Goal: Task Accomplishment & Management: Use online tool/utility

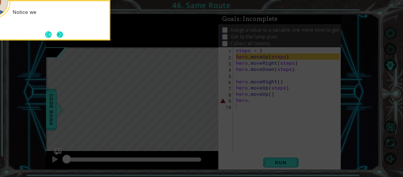
click at [61, 35] on button "Next" at bounding box center [59, 34] width 9 height 9
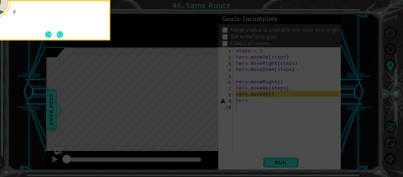
click at [61, 35] on button "Next" at bounding box center [60, 34] width 10 height 10
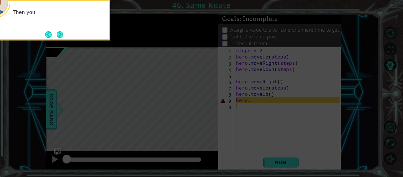
click at [61, 35] on button "Next" at bounding box center [60, 34] width 11 height 11
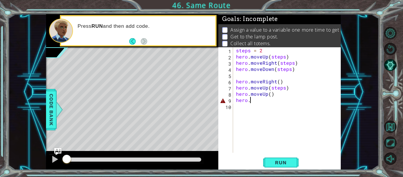
click at [251, 102] on div "steps = 2 hero . moveUp ( steps ) hero . moveRight ( steps ) hero . moveDown ( …" at bounding box center [289, 106] width 108 height 118
click at [277, 165] on button "Run" at bounding box center [280, 162] width 35 height 12
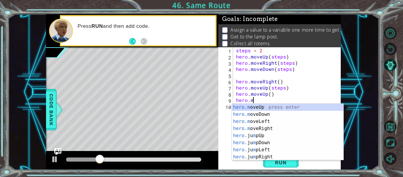
scroll to position [0, 1]
click at [270, 117] on div "hero.m oveUp press enter hero.m oveDown press enter hero.m oveLeft press enter …" at bounding box center [287, 138] width 111 height 71
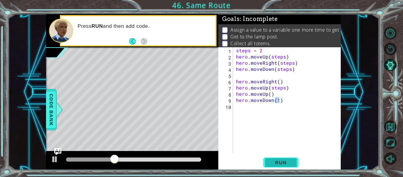
click at [269, 159] on button "Run" at bounding box center [280, 162] width 35 height 12
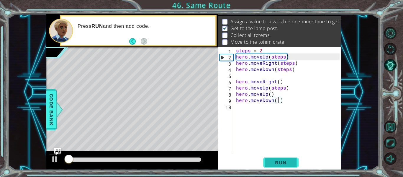
scroll to position [9, 0]
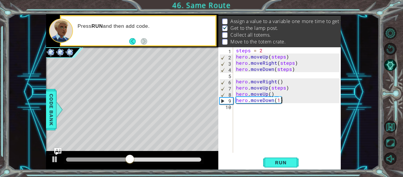
click at [287, 101] on div "steps = 2 hero . moveUp ( steps ) hero . moveRight ( steps ) hero . moveDown ( …" at bounding box center [289, 106] width 108 height 118
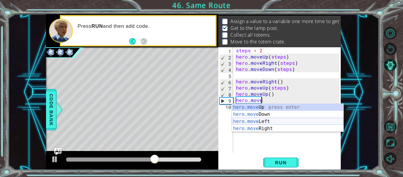
click at [277, 120] on div "hero.move Up press enter hero.move Down press enter hero.move Left press enter …" at bounding box center [287, 124] width 111 height 42
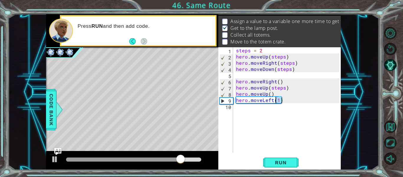
drag, startPoint x: 289, startPoint y: 103, endPoint x: 276, endPoint y: 100, distance: 12.6
click at [276, 100] on div "steps = 2 hero . moveUp ( steps ) hero . moveRight ( steps ) hero . moveDown ( …" at bounding box center [289, 106] width 108 height 118
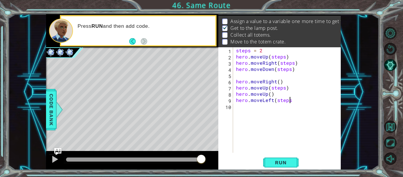
scroll to position [0, 3]
type textarea "hero.moveLeft(steps)"
click at [251, 113] on div "steps = 2 hero . moveUp ( steps ) hero . moveRight ( steps ) hero . moveDown ( …" at bounding box center [289, 106] width 108 height 118
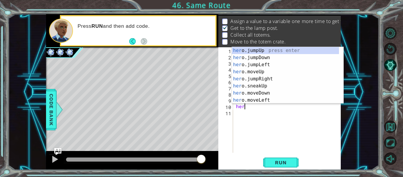
scroll to position [0, 0]
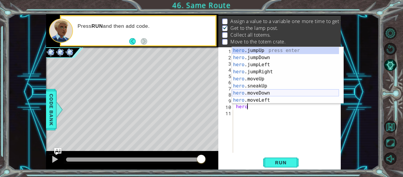
click at [264, 94] on div "hero .jumpUp press enter hero .jumpDown press enter hero .jumpLeft press enter …" at bounding box center [285, 82] width 107 height 71
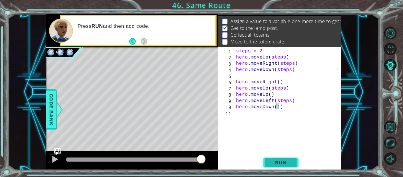
click at [287, 163] on span "Run" at bounding box center [280, 162] width 23 height 6
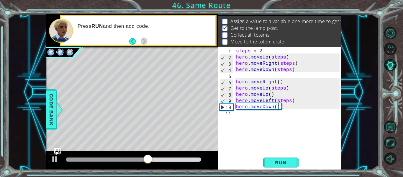
click at [272, 98] on div "steps = 2 hero . moveUp ( steps ) hero . moveRight ( steps ) hero . moveDown ( …" at bounding box center [289, 106] width 108 height 118
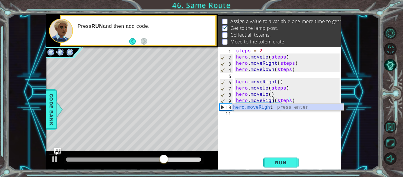
scroll to position [0, 3]
type textarea "hero.moveRight(steps)"
click at [273, 158] on button "Run" at bounding box center [280, 162] width 35 height 12
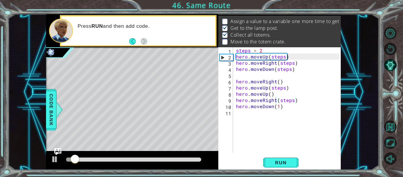
click at [144, 157] on div at bounding box center [134, 159] width 140 height 8
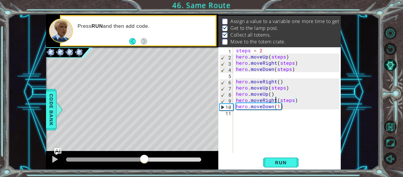
click at [144, 157] on div at bounding box center [133, 159] width 135 height 4
click at [247, 118] on div "steps = 2 hero . moveUp ( steps ) hero . moveRight ( steps ) hero . moveDown ( …" at bounding box center [289, 106] width 108 height 118
click at [281, 108] on div "steps = 2 hero . moveUp ( steps ) hero . moveRight ( steps ) hero . moveDown ( …" at bounding box center [289, 106] width 108 height 118
click at [272, 106] on div "steps = 2 hero . moveUp ( steps ) hero . moveRight ( steps ) hero . moveDown ( …" at bounding box center [289, 106] width 108 height 118
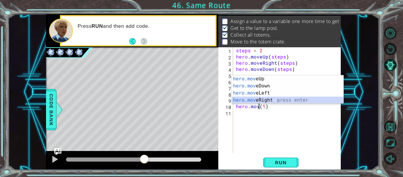
click at [274, 102] on div "hero.mov eUp press enter hero.mov eDown press enter hero.mov eLeft press enter …" at bounding box center [287, 96] width 111 height 42
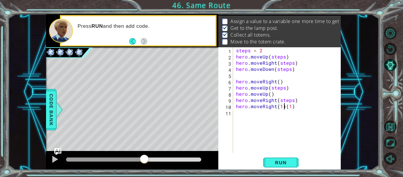
click at [283, 109] on div "steps = 2 hero . moveUp ( steps ) hero . moveRight ( steps ) hero . moveDown ( …" at bounding box center [289, 106] width 108 height 118
type textarea "hero.moveRight(1)"
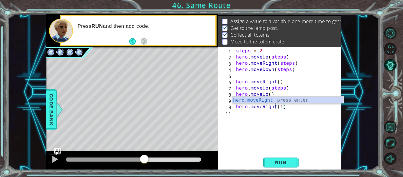
click at [236, 116] on div "steps = 2 hero . moveUp ( steps ) hero . moveRight ( steps ) hero . moveDown ( …" at bounding box center [289, 106] width 108 height 118
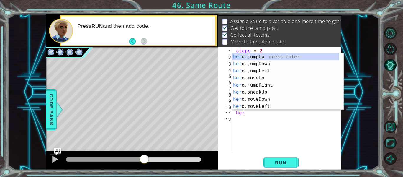
scroll to position [0, 0]
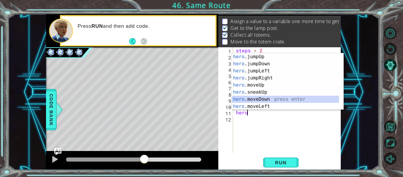
click at [264, 98] on div "hero .jumpUp press enter hero .jumpDown press enter hero .jumpLeft press enter …" at bounding box center [285, 88] width 107 height 71
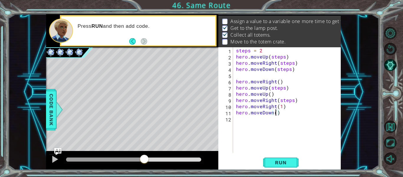
scroll to position [0, 3]
click at [279, 162] on span "Run" at bounding box center [280, 162] width 23 height 6
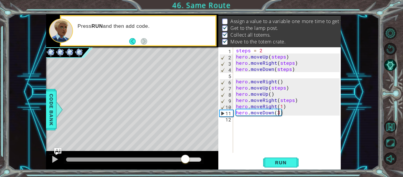
click at [185, 159] on div at bounding box center [133, 159] width 135 height 4
click at [198, 158] on div at bounding box center [133, 159] width 135 height 4
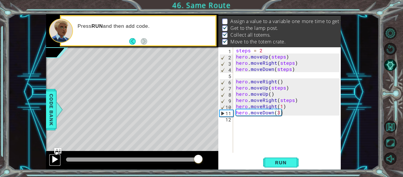
click at [55, 155] on div at bounding box center [55, 159] width 8 height 8
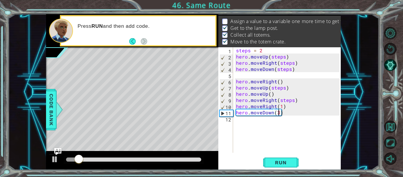
click at [97, 160] on div at bounding box center [133, 159] width 135 height 4
click at [53, 158] on div at bounding box center [55, 159] width 8 height 8
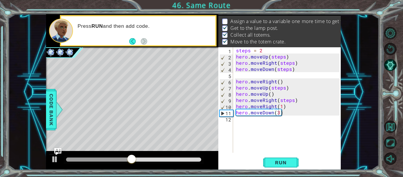
drag, startPoint x: 174, startPoint y: 158, endPoint x: 153, endPoint y: 156, distance: 21.0
click at [153, 156] on div at bounding box center [134, 159] width 140 height 8
click at [155, 160] on div at bounding box center [133, 159] width 135 height 4
click at [51, 156] on button at bounding box center [55, 160] width 12 height 12
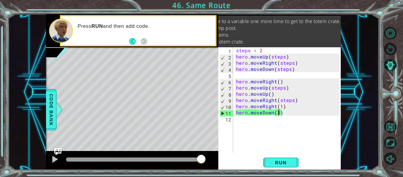
scroll to position [0, 0]
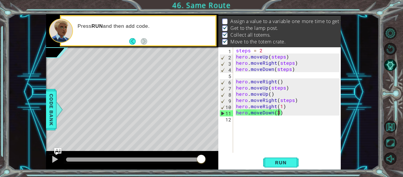
click at [262, 51] on div "steps = 2 hero . moveUp ( steps ) hero . moveRight ( steps ) hero . moveDown ( …" at bounding box center [289, 106] width 108 height 118
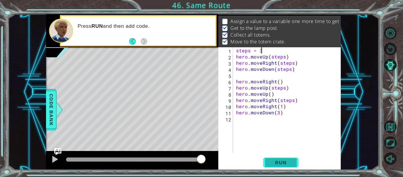
click at [270, 162] on span "Run" at bounding box center [280, 162] width 23 height 6
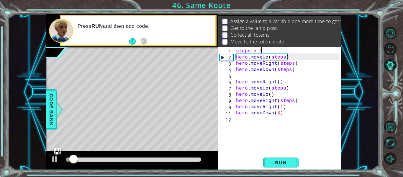
click at [129, 162] on div at bounding box center [134, 159] width 140 height 8
click at [149, 157] on div at bounding box center [134, 159] width 140 height 8
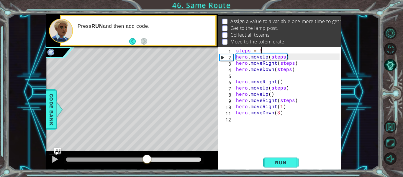
click at [147, 160] on div at bounding box center [133, 159] width 135 height 4
click at [172, 157] on div at bounding box center [134, 159] width 140 height 8
click at [55, 160] on div at bounding box center [55, 159] width 8 height 8
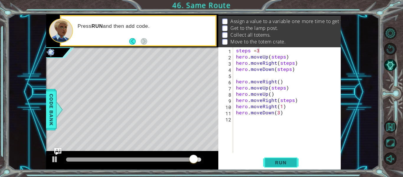
click at [271, 164] on span "Run" at bounding box center [280, 162] width 23 height 6
click at [276, 162] on span "Run" at bounding box center [280, 162] width 23 height 6
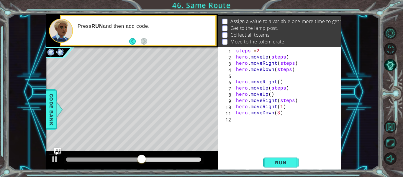
type textarea "steps =2"
click at [45, 119] on div "1 ההההההההההההההההההההההההההההההההההההההההההההההההההההההההההההההההההההההההההההה…" at bounding box center [193, 91] width 371 height 155
click at [56, 125] on span "Code Bank" at bounding box center [51, 109] width 9 height 36
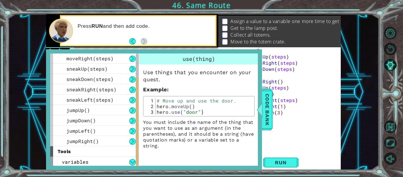
scroll to position [63, 0]
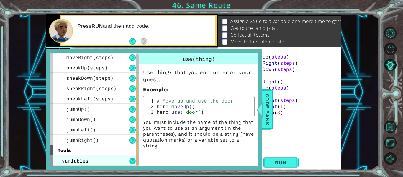
click at [132, 159] on button at bounding box center [132, 160] width 6 height 6
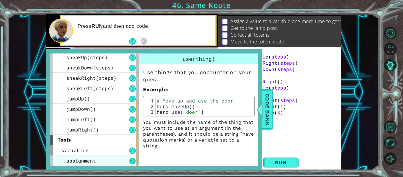
click at [132, 161] on button at bounding box center [132, 160] width 6 height 6
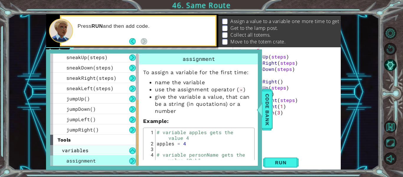
click at [117, 151] on div "variables" at bounding box center [94, 150] width 88 height 10
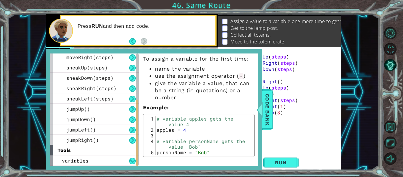
scroll to position [0, 0]
click at [283, 136] on div "steps = 2 hero . moveUp ( steps ) hero . moveRight ( steps ) hero . moveDown ( …" at bounding box center [289, 106] width 108 height 118
click at [268, 109] on span "Code Bank" at bounding box center [266, 109] width 9 height 36
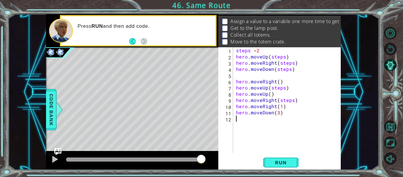
click at [239, 123] on div "steps = 2 hero . moveUp ( steps ) hero . moveRight ( steps ) hero . moveDown ( …" at bounding box center [289, 106] width 108 height 118
click at [47, 108] on span "Code Bank" at bounding box center [51, 109] width 9 height 36
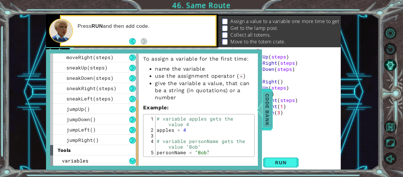
click at [264, 109] on span "Code Bank" at bounding box center [266, 109] width 9 height 36
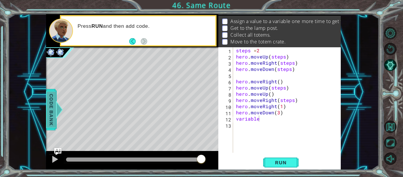
click at [49, 98] on span "Code Bank" at bounding box center [51, 109] width 9 height 36
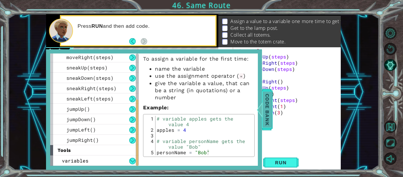
click at [265, 121] on span "Code Bank" at bounding box center [266, 109] width 9 height 36
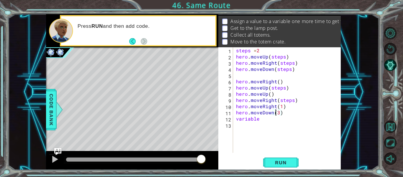
click at [275, 112] on div "steps = 2 hero . moveUp ( steps ) hero . moveRight ( steps ) hero . moveDown ( …" at bounding box center [289, 106] width 108 height 118
click at [268, 119] on div "steps = 2 hero . moveUp ( steps ) hero . moveRight ( steps ) hero . moveDown ( …" at bounding box center [289, 106] width 108 height 118
type textarea "variable"
click at [58, 51] on img at bounding box center [59, 51] width 9 height 9
click at [260, 119] on div "steps = 2 hero . moveUp ( steps ) hero . moveRight ( steps ) hero . moveDown ( …" at bounding box center [289, 106] width 108 height 118
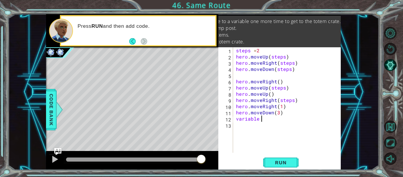
scroll to position [0, 0]
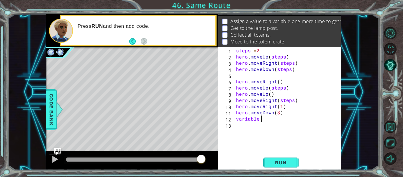
click at [44, 116] on div "1 ההההההההההההההההההההההההההההההההההההההההההההההההההההההההההההההההההההההההההההה…" at bounding box center [193, 91] width 371 height 155
click at [51, 119] on span "Code Bank" at bounding box center [51, 109] width 9 height 36
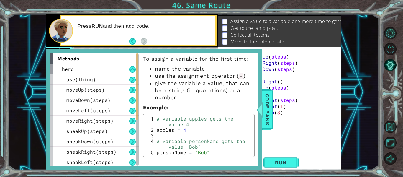
scroll to position [63, 0]
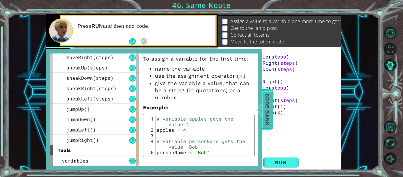
click at [265, 112] on span "Code Bank" at bounding box center [266, 109] width 9 height 36
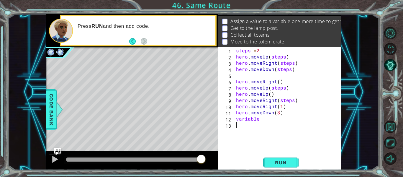
scroll to position [0, 0]
click at [261, 124] on div "steps = 2 hero . moveUp ( steps ) hero . moveRight ( steps ) hero . moveDown ( …" at bounding box center [289, 106] width 108 height 118
click at [261, 121] on div "steps = 2 hero . moveUp ( steps ) hero . moveRight ( steps ) hero . moveDown ( …" at bounding box center [289, 106] width 108 height 118
type textarea "v"
click at [275, 165] on span "Run" at bounding box center [280, 162] width 23 height 6
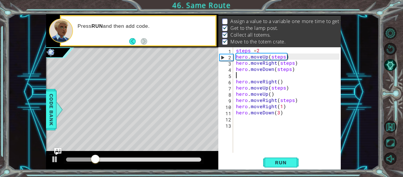
click at [238, 78] on div "steps = 2 hero . moveUp ( steps ) hero . moveRight ( steps ) hero . moveDown ( …" at bounding box center [289, 106] width 108 height 118
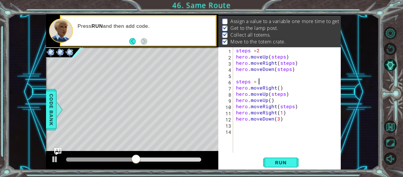
scroll to position [0, 1]
type textarea "steps = 2"
click at [288, 157] on button "Run" at bounding box center [280, 162] width 35 height 12
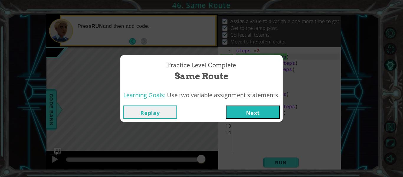
click at [263, 110] on button "Next" at bounding box center [253, 111] width 54 height 13
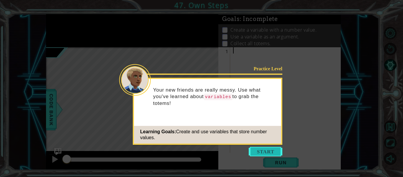
click at [270, 152] on button "Start" at bounding box center [266, 151] width 34 height 9
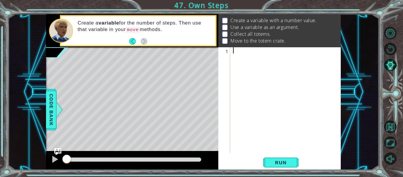
scroll to position [10, 0]
click at [321, 33] on li "Collect all totems." at bounding box center [280, 34] width 116 height 7
click at [280, 50] on div at bounding box center [287, 106] width 111 height 118
type textarea "steps=3"
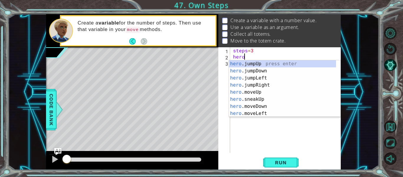
scroll to position [0, 1]
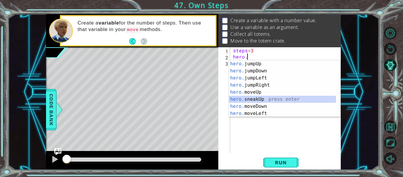
click at [255, 96] on div "hero. jumpUp press enter hero. jumpDown press enter hero. jumpLeft press enter …" at bounding box center [282, 95] width 107 height 71
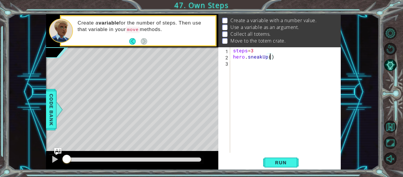
type textarea "hero.sneakUp(3)"
click at [237, 66] on div "steps = 3 hero . sneakUp ( 3 )" at bounding box center [287, 106] width 111 height 118
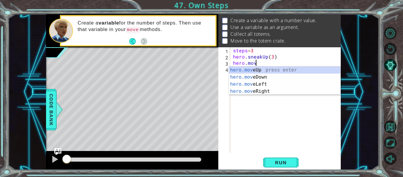
scroll to position [0, 1]
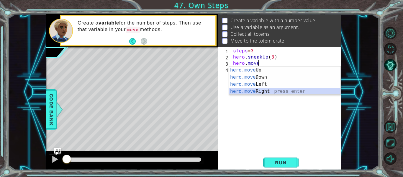
click at [256, 93] on div "hero.move Up press enter hero.move Down press enter hero.move Left press enter …" at bounding box center [284, 87] width 111 height 42
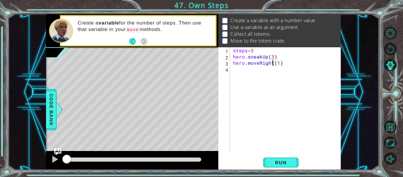
click at [272, 63] on div "steps = 3 hero . sneakUp ( 3 ) hero . moveRight ( 1 )" at bounding box center [287, 106] width 111 height 118
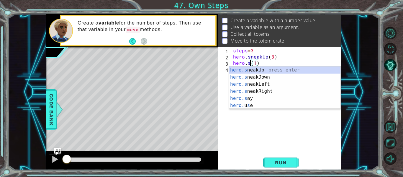
scroll to position [0, 1]
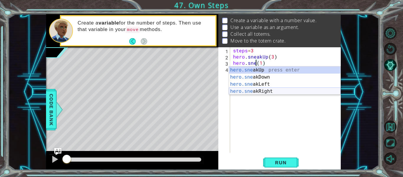
click at [247, 93] on div "hero.sne akUp press enter hero.sne akDown press enter hero.sne akLeft press ent…" at bounding box center [284, 87] width 111 height 42
type textarea "hero.sneakRight(1)(1)"
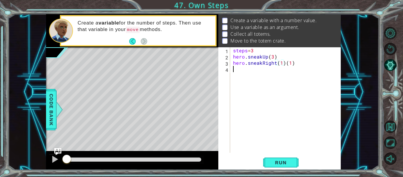
click at [300, 68] on div "steps = 3 hero . sneakUp ( 3 ) hero . sneakRight ( 1 ) ( 1 )" at bounding box center [287, 106] width 111 height 118
click at [297, 63] on div "steps = 3 hero . sneakUp ( 3 ) hero . sneakRight ( 1 ) ( 1 )" at bounding box center [287, 106] width 111 height 118
type textarea "hero.sneakRight(3)"
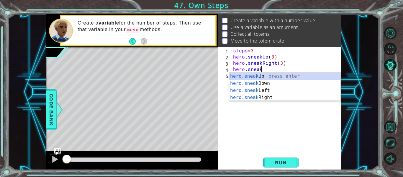
scroll to position [0, 1]
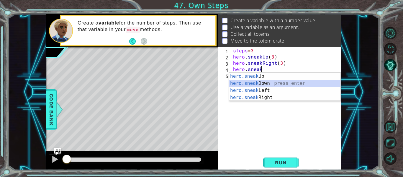
click at [303, 83] on div "hero.sneak Up press enter hero.sneak Down press enter hero.sneak Left press ent…" at bounding box center [284, 94] width 111 height 42
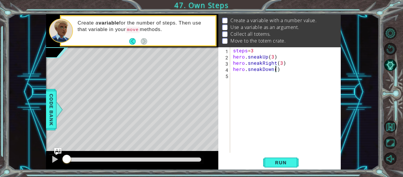
type textarea "hero.sneakDown(3)"
click at [259, 87] on div "steps = 3 hero . sneakUp ( 3 ) hero . sneakRight ( 3 ) hero . sneakDown ( 3 )" at bounding box center [287, 106] width 111 height 118
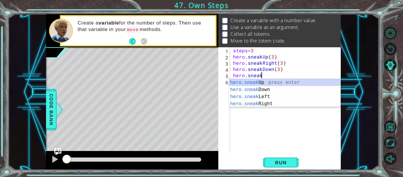
scroll to position [0, 1]
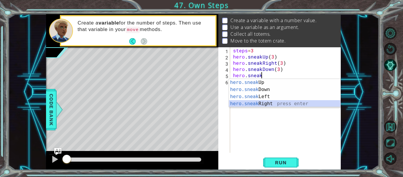
click at [259, 102] on div "hero.sneak Up press enter hero.sneak Down press enter hero.sneak Left press ent…" at bounding box center [284, 100] width 111 height 42
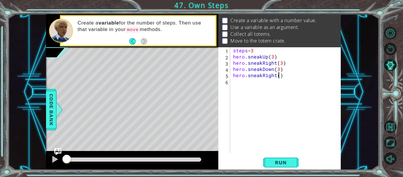
scroll to position [0, 3]
click at [286, 156] on button "Run" at bounding box center [280, 162] width 35 height 12
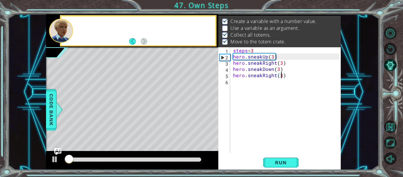
scroll to position [9, 0]
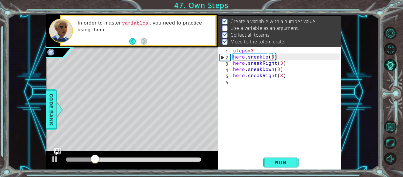
click at [273, 58] on div "steps = 3 hero . sneakUp ( 3 ) hero . sneakRight ( 3 ) hero . sneakDown ( 3 ) h…" at bounding box center [287, 106] width 111 height 118
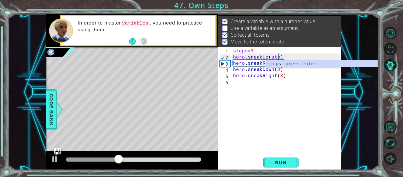
scroll to position [0, 3]
type textarea "hero.sneakUp(steps)"
click at [292, 104] on div "steps = 3 hero . sneakUp ( steps ) hero . sneakRight ( 3 ) hero . sneakDown ( 3…" at bounding box center [287, 106] width 111 height 118
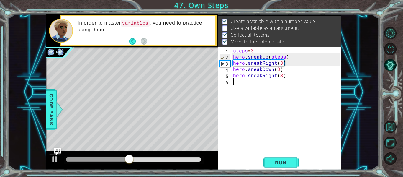
scroll to position [0, 0]
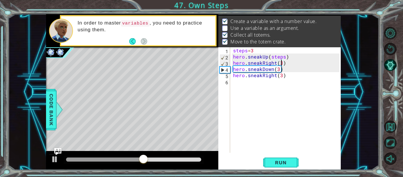
click at [282, 65] on div "steps = 3 hero . sneakUp ( steps ) hero . sneakRight ( 3 ) hero . sneakDown ( 3…" at bounding box center [287, 106] width 111 height 118
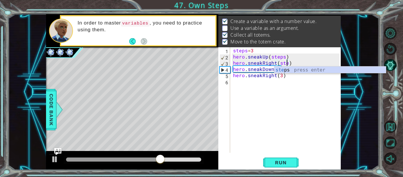
scroll to position [0, 4]
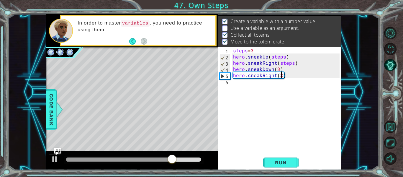
click at [281, 74] on div "steps = 3 hero . sneakUp ( steps ) hero . sneakRight ( steps ) hero . sneakDown…" at bounding box center [287, 106] width 111 height 118
click at [278, 69] on div "steps = 3 hero . sneakUp ( steps ) hero . sneakRight ( steps ) hero . sneakDown…" at bounding box center [287, 106] width 111 height 118
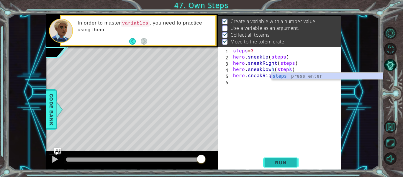
type textarea "hero.sneakDown(steps)"
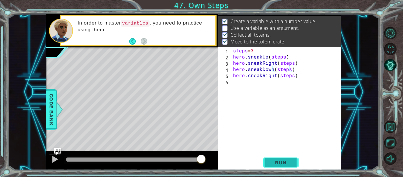
click at [275, 158] on button "Run" at bounding box center [280, 162] width 35 height 12
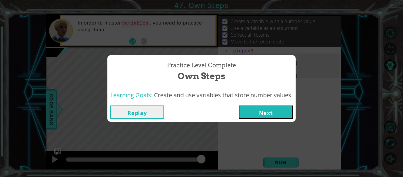
click at [273, 120] on div "Replay Next" at bounding box center [201, 111] width 188 height 19
click at [272, 113] on button "Next" at bounding box center [266, 111] width 54 height 13
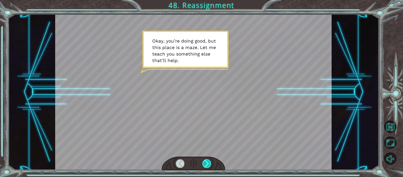
click at [202, 164] on div at bounding box center [206, 163] width 9 height 8
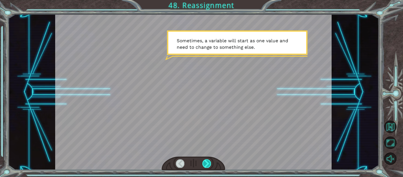
click at [202, 164] on div at bounding box center [206, 163] width 9 height 8
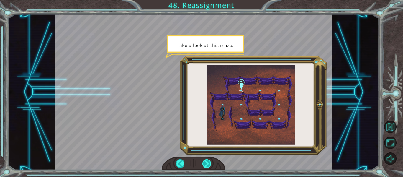
click at [202, 164] on div at bounding box center [206, 163] width 9 height 8
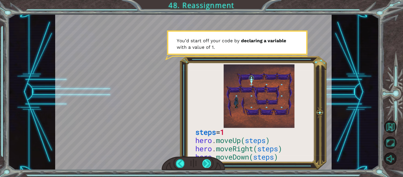
click at [202, 164] on div at bounding box center [206, 163] width 9 height 8
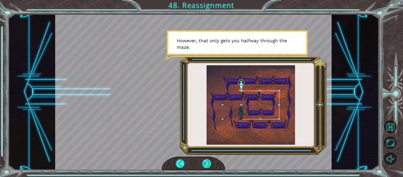
click at [202, 164] on div at bounding box center [206, 163] width 9 height 8
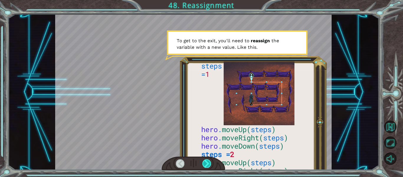
click at [204, 164] on div at bounding box center [206, 163] width 9 height 8
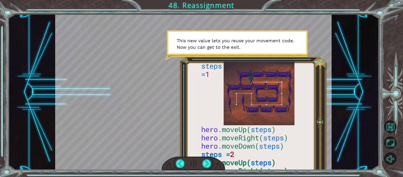
click at [216, 164] on div at bounding box center [194, 163] width 64 height 14
click at [205, 160] on div at bounding box center [206, 163] width 9 height 8
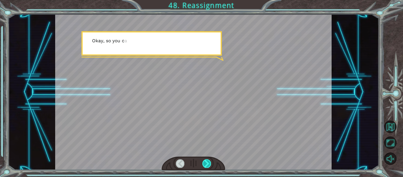
click at [205, 160] on div at bounding box center [206, 163] width 9 height 8
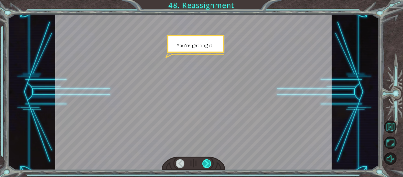
click at [205, 160] on div at bounding box center [206, 163] width 9 height 8
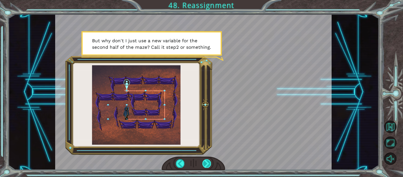
click at [205, 160] on div at bounding box center [206, 163] width 9 height 8
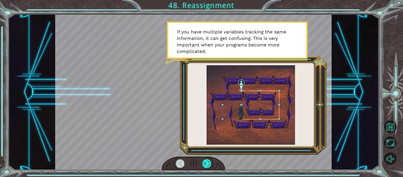
click at [205, 160] on div at bounding box center [206, 163] width 9 height 8
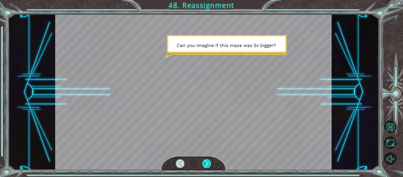
click at [205, 164] on div at bounding box center [206, 163] width 9 height 8
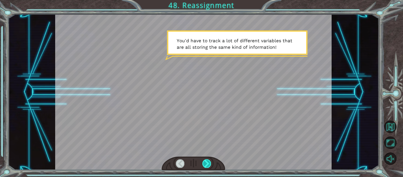
click at [206, 164] on div at bounding box center [206, 163] width 9 height 8
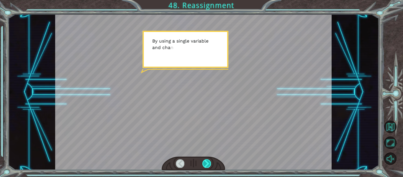
click at [206, 164] on div at bounding box center [206, 163] width 9 height 8
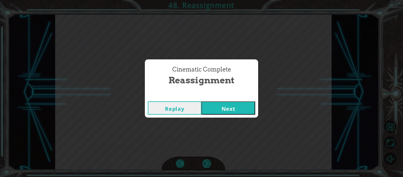
click at [206, 164] on div "Cinematic Complete Reassignment Replay Next" at bounding box center [201, 88] width 403 height 177
click at [226, 111] on button "Next" at bounding box center [228, 107] width 54 height 13
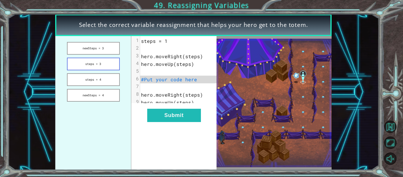
click at [76, 68] on button "steps = 3" at bounding box center [93, 63] width 53 height 13
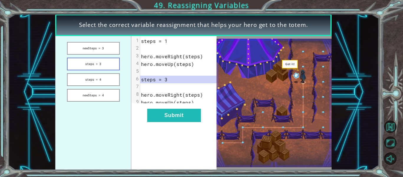
click at [77, 63] on button "steps = 3" at bounding box center [93, 63] width 53 height 13
drag, startPoint x: 77, startPoint y: 64, endPoint x: 177, endPoint y: 120, distance: 114.3
click at [177, 120] on div "newSteps = 3 steps = 3 steps = 4 newSteps = 4 xxxxxxxxxx 9 1 steps = 1 2 ​ 3 he…" at bounding box center [135, 103] width 161 height 134
click at [177, 120] on button "Submit" at bounding box center [174, 115] width 54 height 13
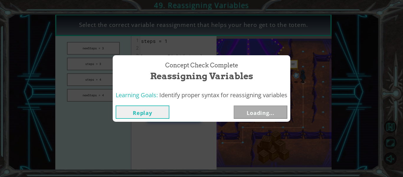
click at [177, 120] on div "Replay Loading..." at bounding box center [201, 111] width 177 height 19
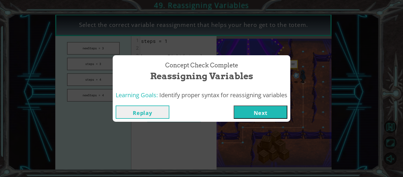
click at [257, 113] on button "Next" at bounding box center [261, 111] width 54 height 13
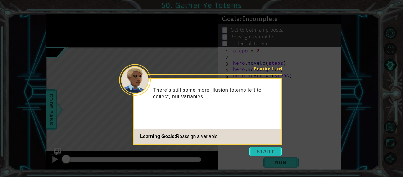
drag, startPoint x: 257, startPoint y: 158, endPoint x: 264, endPoint y: 149, distance: 12.1
click at [264, 149] on body "1 ההההההההההההההההההההההההההההההההההההההההההההההההההההההההההההההההההההההההההההה…" at bounding box center [201, 88] width 403 height 177
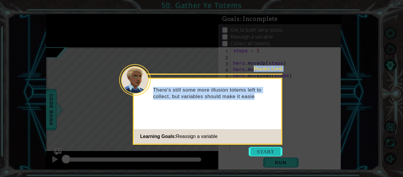
click at [266, 150] on button "Start" at bounding box center [266, 151] width 34 height 9
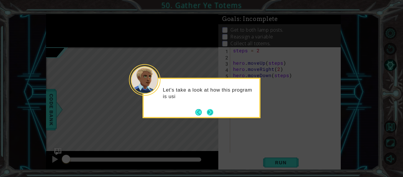
click at [206, 114] on footer at bounding box center [204, 112] width 18 height 9
click at [206, 114] on button "Back" at bounding box center [200, 112] width 11 height 6
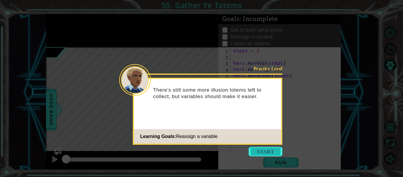
click at [263, 154] on button "Start" at bounding box center [266, 151] width 34 height 9
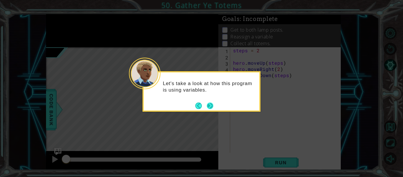
click at [209, 107] on button "Next" at bounding box center [209, 105] width 7 height 7
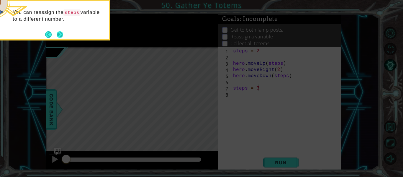
click at [63, 35] on button "Next" at bounding box center [60, 34] width 11 height 11
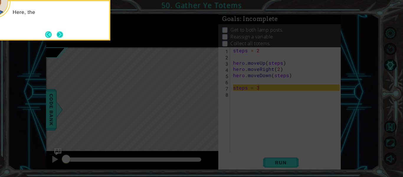
click at [63, 33] on button "Next" at bounding box center [59, 34] width 7 height 7
click at [64, 33] on button "Next" at bounding box center [59, 34] width 9 height 9
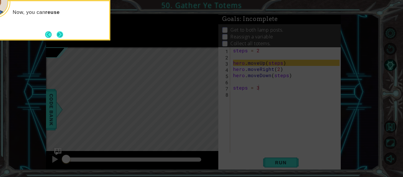
click at [59, 33] on button "Next" at bounding box center [60, 34] width 8 height 8
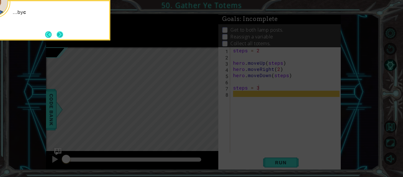
click at [58, 33] on button "Next" at bounding box center [60, 34] width 7 height 7
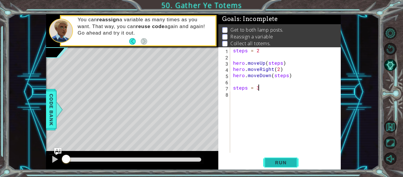
click at [278, 161] on span "Run" at bounding box center [280, 162] width 23 height 6
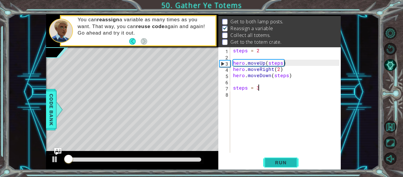
scroll to position [9, 0]
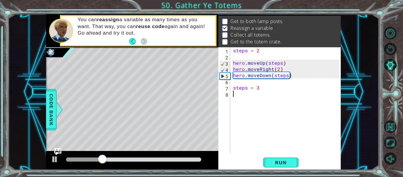
click at [235, 97] on div "steps = 2 hero . moveUp ( steps ) hero . moveRight ( 2 ) hero . moveDown ( step…" at bounding box center [287, 106] width 111 height 118
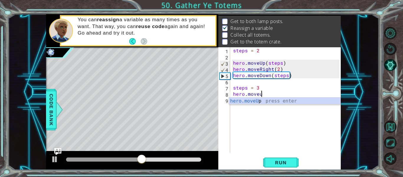
scroll to position [0, 1]
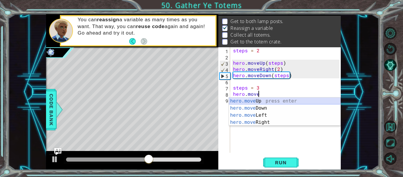
click at [240, 100] on div "hero.move Up press enter hero.move Down press enter hero.move Left press enter …" at bounding box center [284, 118] width 111 height 42
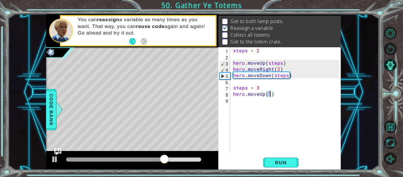
type textarea "hero.moveUp(1)"
click at [231, 104] on div "hero.moveUp(1) 1 2 3 4 5 6 7 8 9 steps = 2 hero . moveUp ( steps ) hero . moveR…" at bounding box center [278, 99] width 121 height 105
click at [232, 104] on div "steps = 2 hero . moveUp ( steps ) hero . moveRight ( 2 ) hero . moveDown ( step…" at bounding box center [287, 106] width 111 height 118
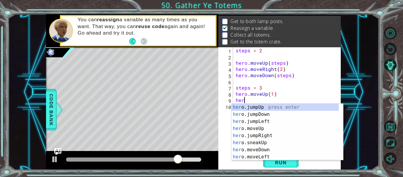
scroll to position [0, 0]
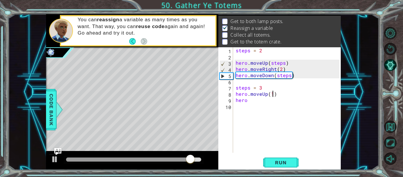
click at [272, 93] on div "steps = 2 hero . moveUp ( steps ) hero . moveRight ( 2 ) hero . moveDown ( step…" at bounding box center [288, 106] width 108 height 118
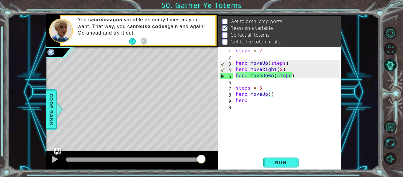
scroll to position [0, 2]
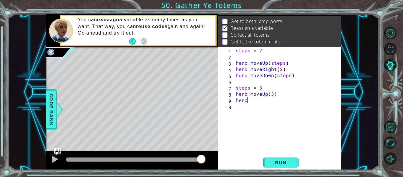
click at [246, 102] on div "steps = 2 hero . moveUp ( steps ) hero . moveRight ( 2 ) hero . moveDown ( step…" at bounding box center [288, 106] width 108 height 118
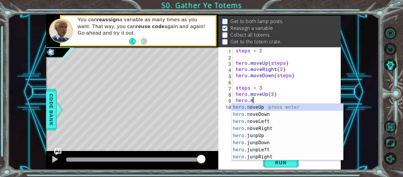
scroll to position [0, 1]
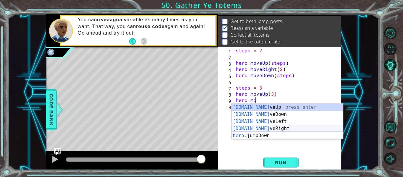
click at [257, 128] on div "[DOMAIN_NAME] veUp press enter [DOMAIN_NAME] veDown press enter [DOMAIN_NAME] v…" at bounding box center [286, 128] width 111 height 50
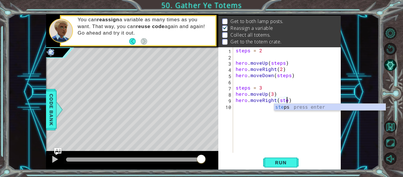
type textarea "hero.moveRight(steps)"
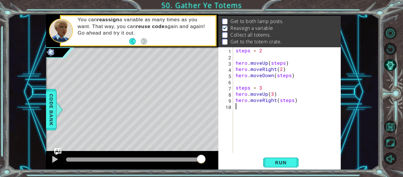
click at [239, 106] on div "steps = 2 hero . moveUp ( steps ) hero . moveRight ( 2 ) hero . moveDown ( step…" at bounding box center [288, 106] width 108 height 118
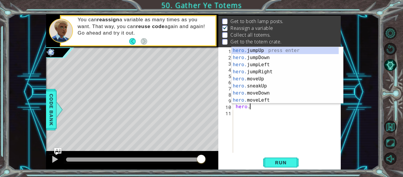
scroll to position [0, 1]
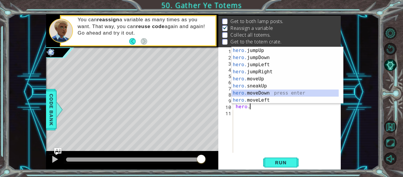
click at [244, 96] on div "hero. jumpUp press enter hero. jumpDown press enter hero. jumpLeft press enter …" at bounding box center [284, 82] width 107 height 71
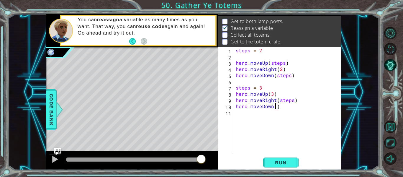
scroll to position [0, 3]
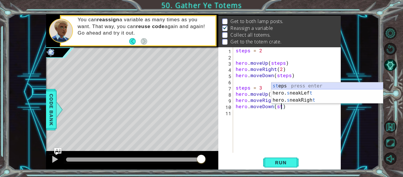
click at [296, 85] on div "st eps press enter hero. s neakLef t press enter hero. s neakRigh t press enter" at bounding box center [326, 99] width 111 height 35
type textarea "hero.moveDown(steps)"
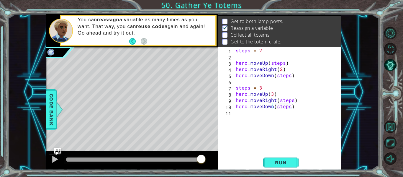
click at [239, 113] on div "steps = 2 hero . moveUp ( steps ) hero . moveRight ( 2 ) hero . moveDown ( step…" at bounding box center [288, 106] width 108 height 118
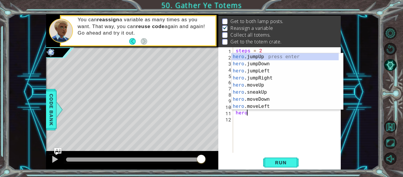
scroll to position [0, 1]
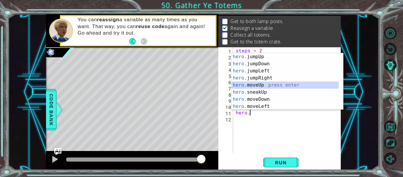
click at [256, 88] on div "hero. jumpUp press enter hero. jumpDown press enter hero. jumpLeft press enter …" at bounding box center [284, 88] width 107 height 71
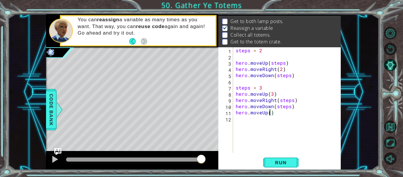
type textarea "hero.moveUp(5)"
click at [243, 119] on div "steps = 2 hero . moveUp ( steps ) hero . moveRight ( 2 ) hero . moveDown ( step…" at bounding box center [288, 106] width 108 height 118
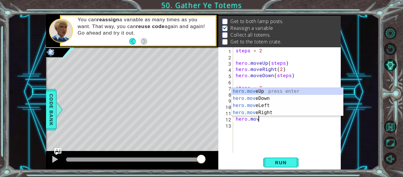
scroll to position [0, 1]
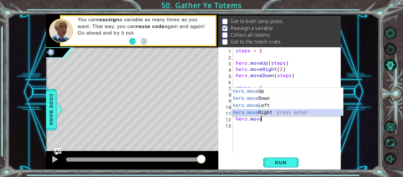
click at [258, 113] on div "hero.move Up press enter hero.move Down press enter hero.move Left press enter …" at bounding box center [286, 109] width 111 height 42
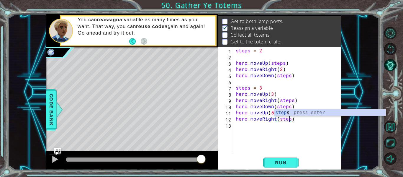
type textarea "hero.moveRight(steps)"
click at [254, 128] on div "steps = 2 hero . moveUp ( steps ) hero . moveRight ( 2 ) hero . moveDown ( step…" at bounding box center [288, 106] width 108 height 118
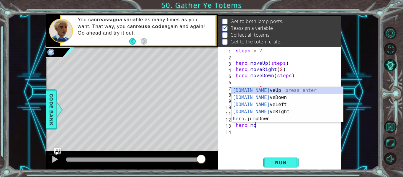
scroll to position [0, 1]
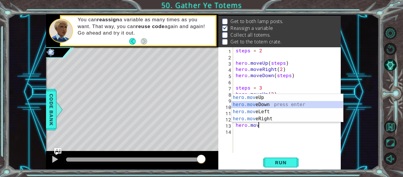
click at [272, 104] on div "hero.mov eUp press enter hero.mov eDown press enter hero.mov eLeft press enter …" at bounding box center [286, 115] width 111 height 42
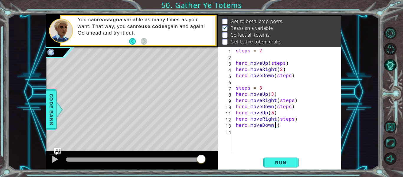
scroll to position [0, 3]
type textarea "hero.moveDown(6)"
click at [290, 163] on span "Run" at bounding box center [280, 162] width 23 height 6
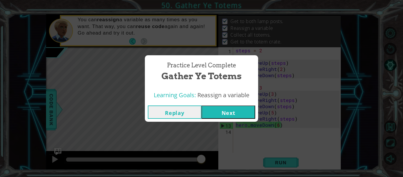
click at [237, 108] on button "Next" at bounding box center [228, 111] width 54 height 13
